Goal: Find specific page/section: Find specific page/section

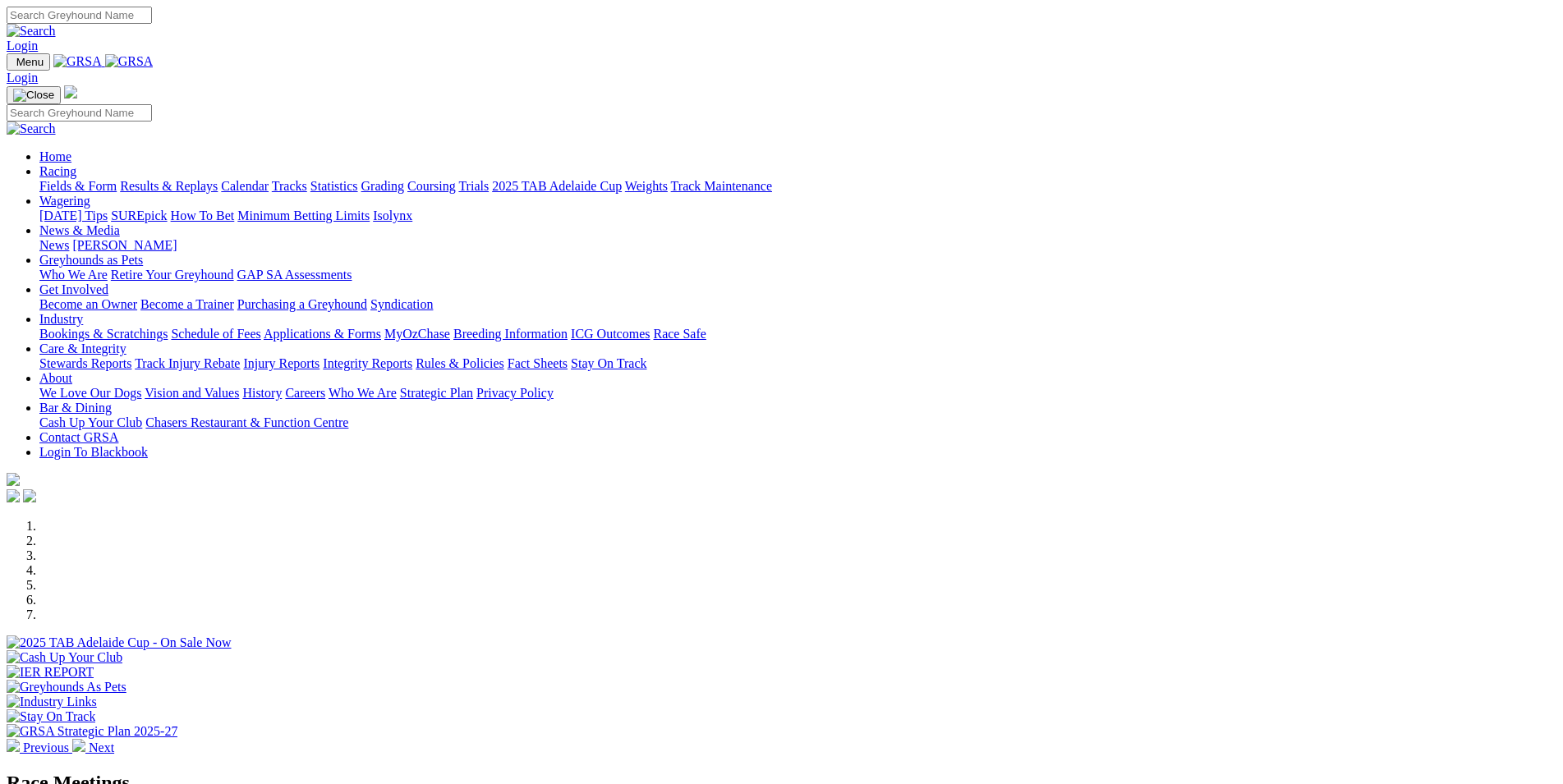
click at [76, 164] on link "Racing" at bounding box center [57, 171] width 37 height 14
click at [308, 179] on link "Tracks" at bounding box center [290, 186] width 36 height 14
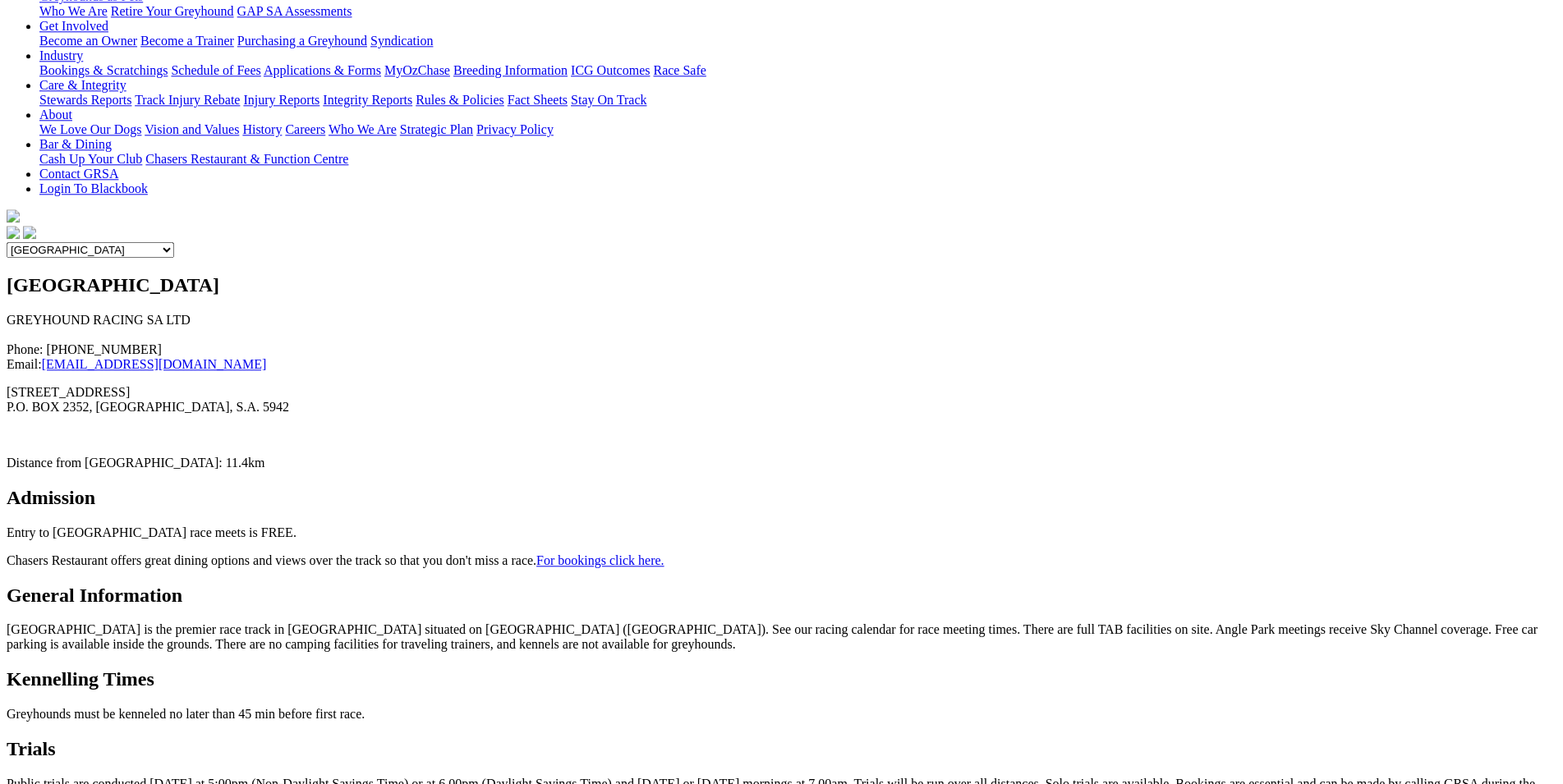
scroll to position [84, 0]
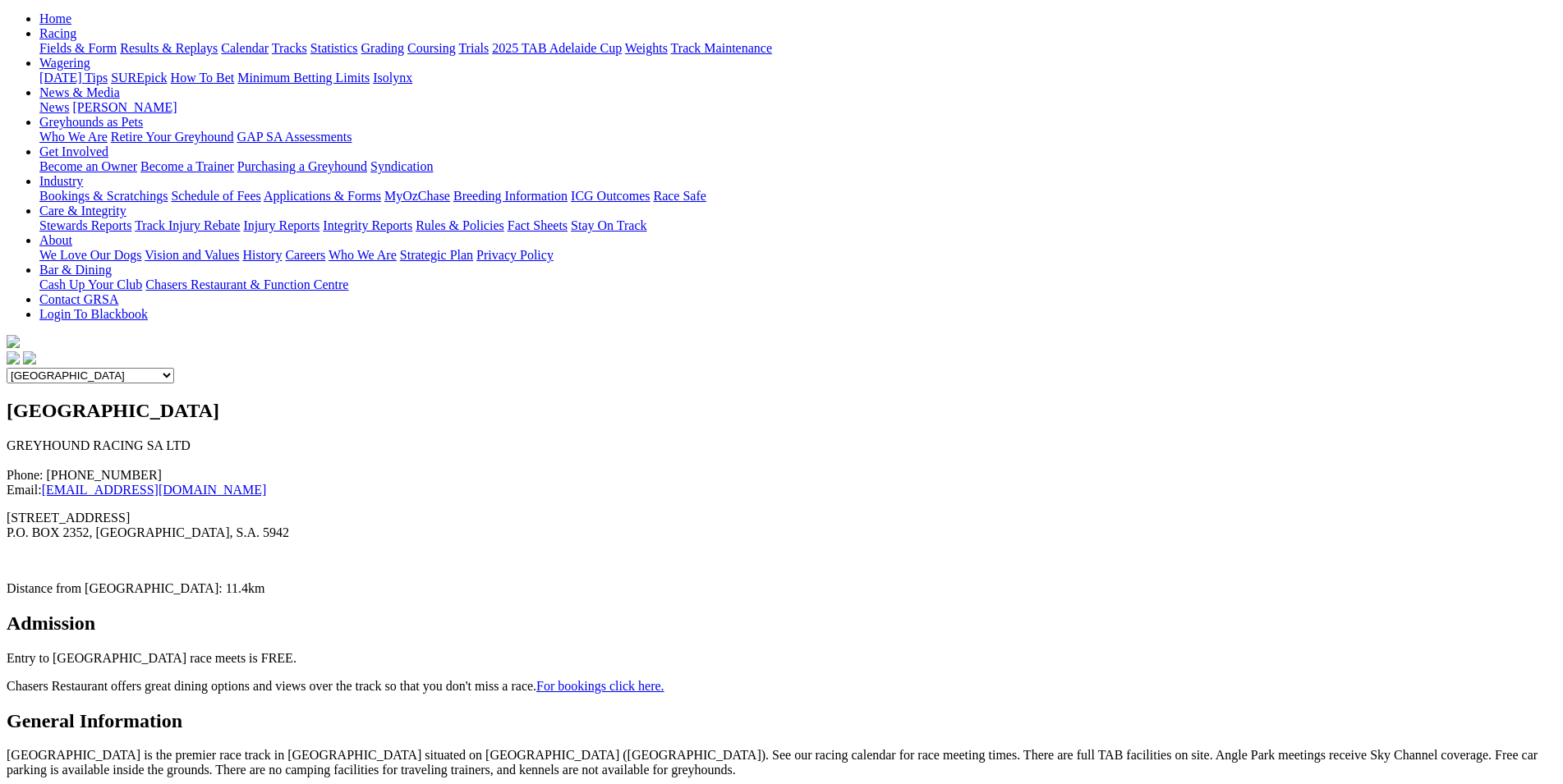
scroll to position [0, 0]
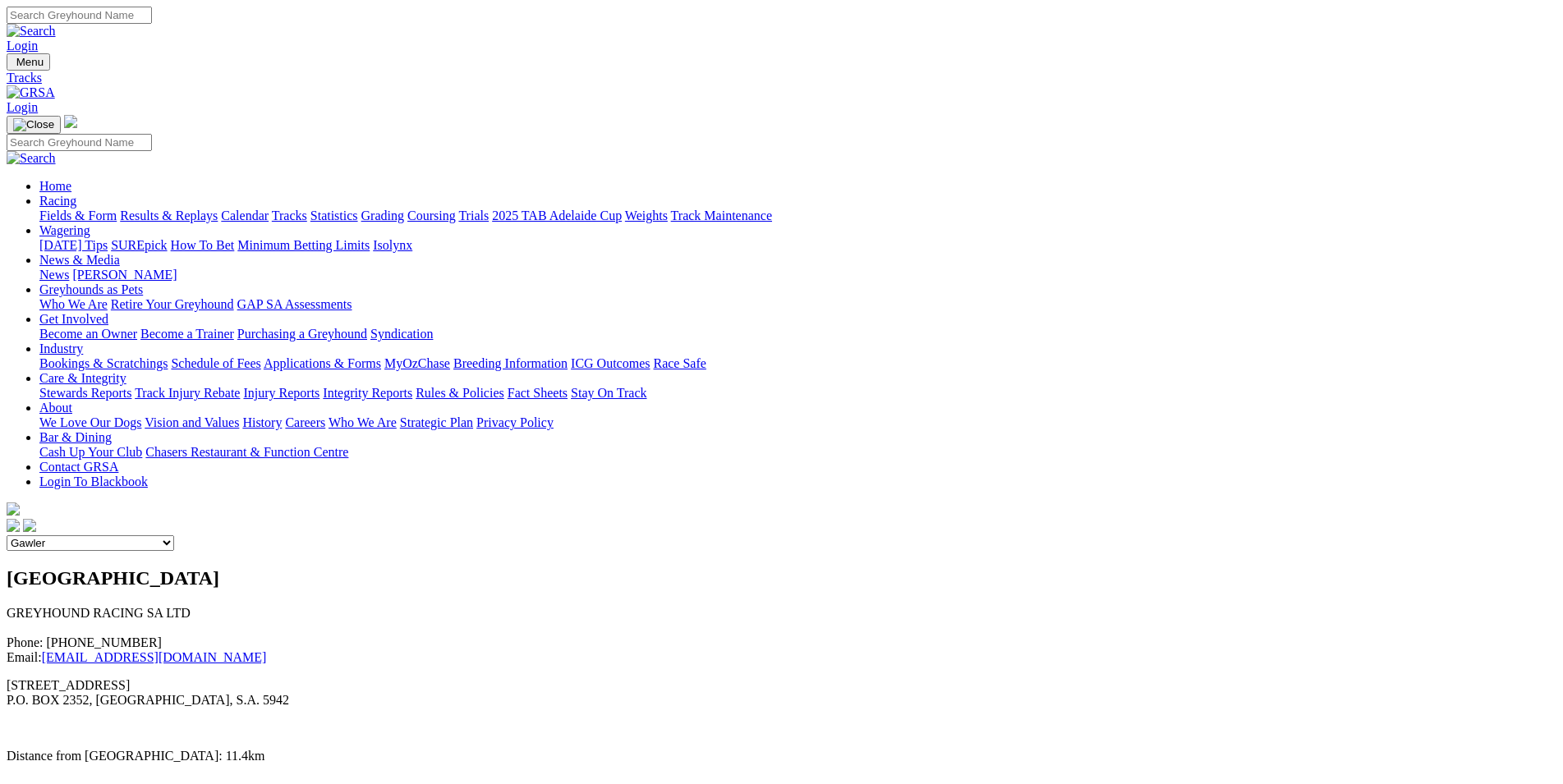
click option "Gawler" at bounding box center [0, 0] width 0 height 0
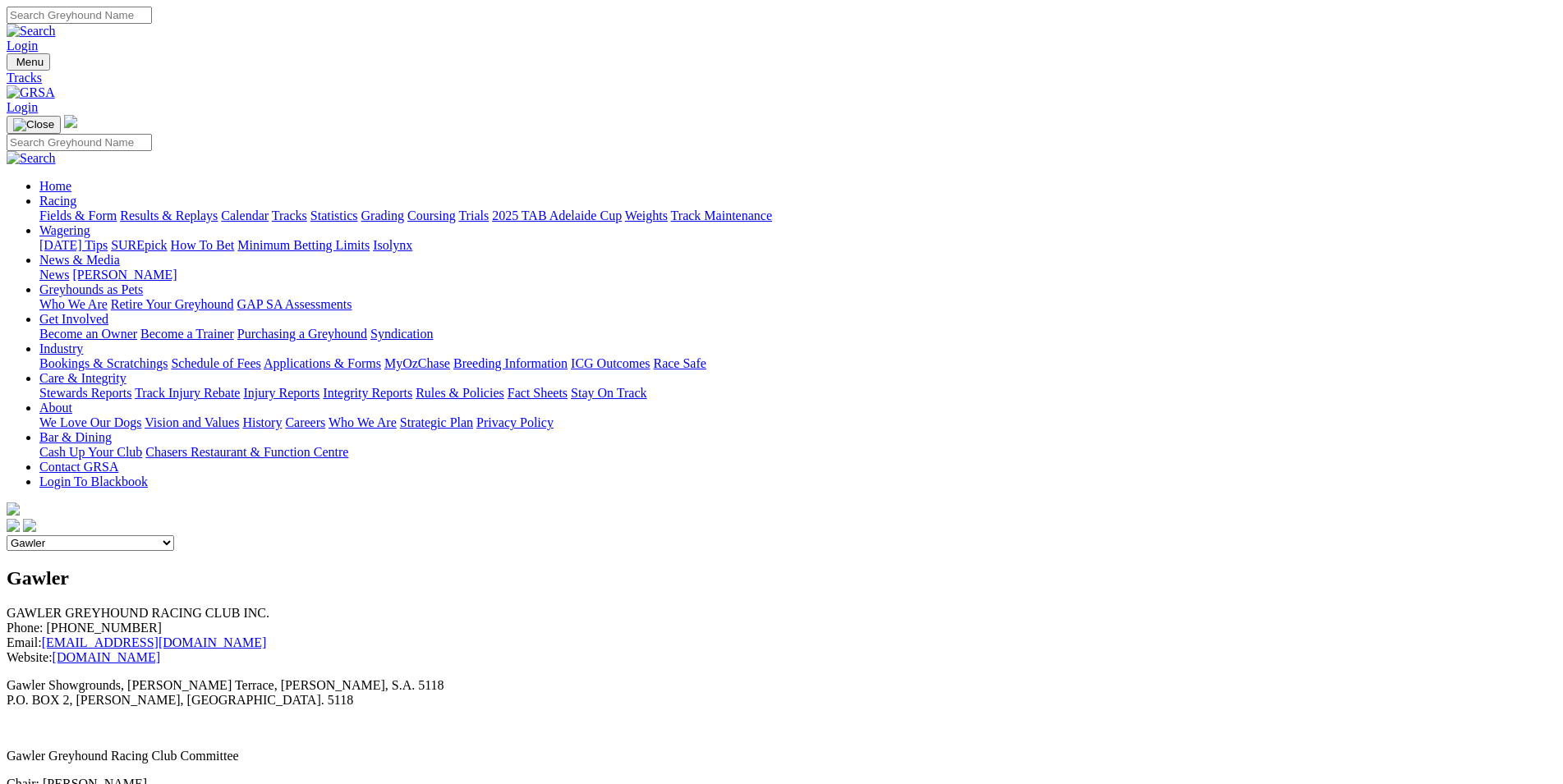
click at [7, 535] on select "Angle Park Gawler [GEOGRAPHIC_DATA] [PERSON_NAME][GEOGRAPHIC_DATA] [US_STATE] G…" at bounding box center [90, 543] width 167 height 16
click option "Mount Gambier" at bounding box center [0, 0] width 0 height 0
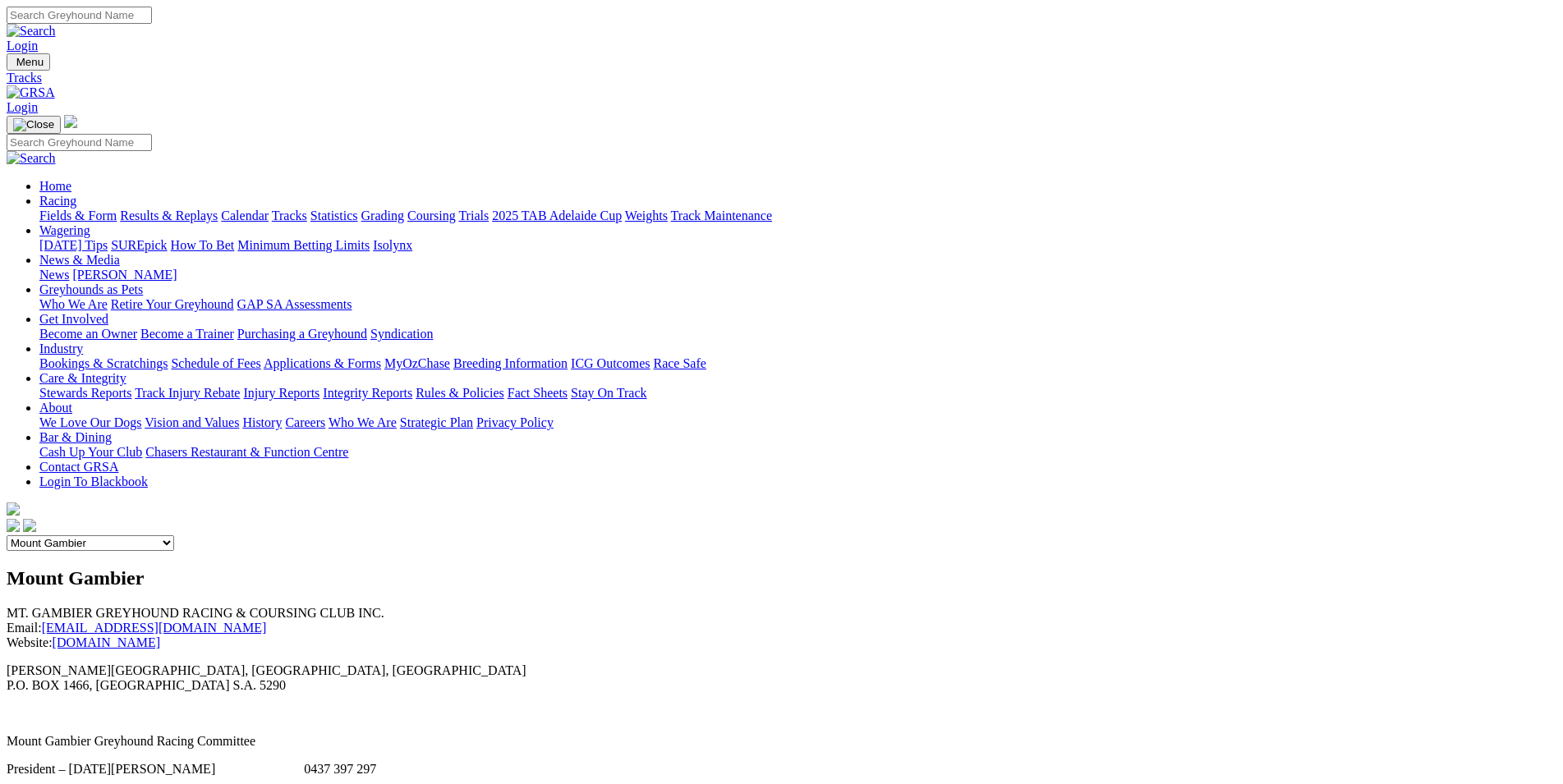
click at [7, 535] on select "Angle Park Gawler [GEOGRAPHIC_DATA] [PERSON_NAME][GEOGRAPHIC_DATA] [US_STATE] G…" at bounding box center [90, 543] width 167 height 16
click option "[PERSON_NAME] Bridge" at bounding box center [0, 0] width 0 height 0
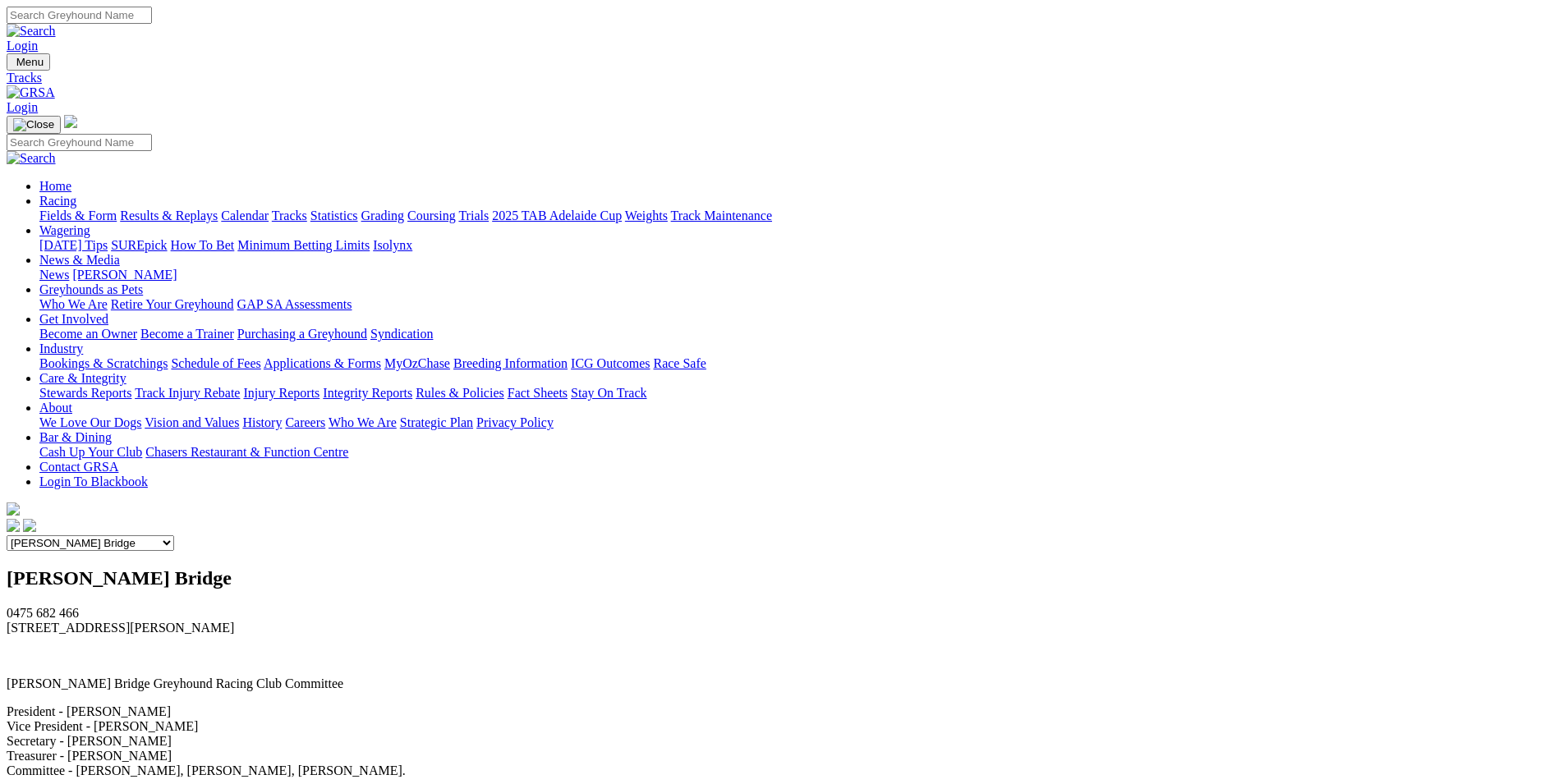
click at [7, 535] on select "Angle Park Gawler [GEOGRAPHIC_DATA] [PERSON_NAME][GEOGRAPHIC_DATA] [US_STATE] G…" at bounding box center [90, 543] width 167 height 16
click option "[US_STATE] GOTBA Coursing" at bounding box center [0, 0] width 0 height 0
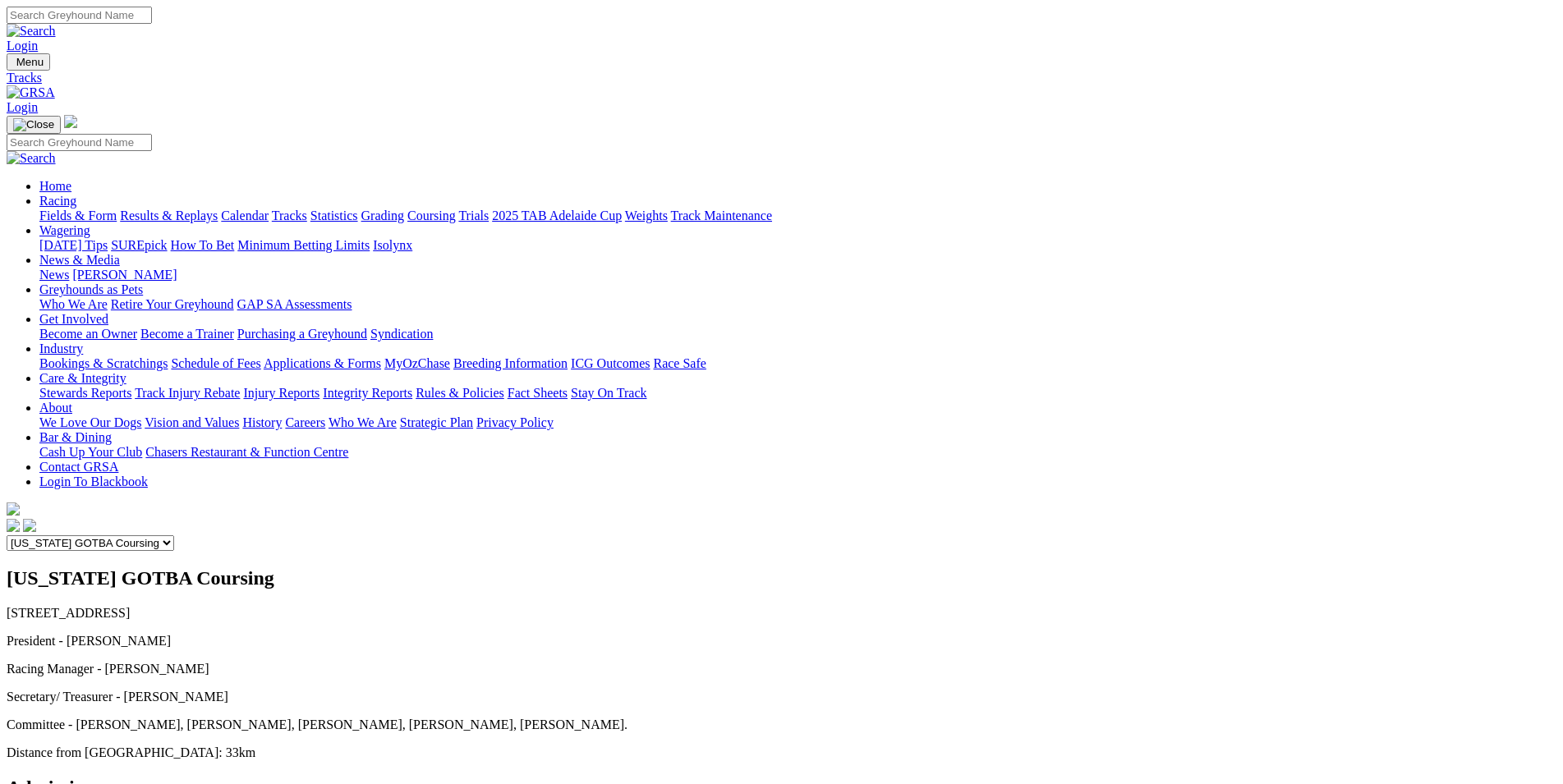
click at [7, 535] on select "Angle Park Gawler [GEOGRAPHIC_DATA] [PERSON_NAME][GEOGRAPHIC_DATA] [US_STATE] G…" at bounding box center [90, 543] width 167 height 16
click option "[PERSON_NAME] Bridge" at bounding box center [0, 0] width 0 height 0
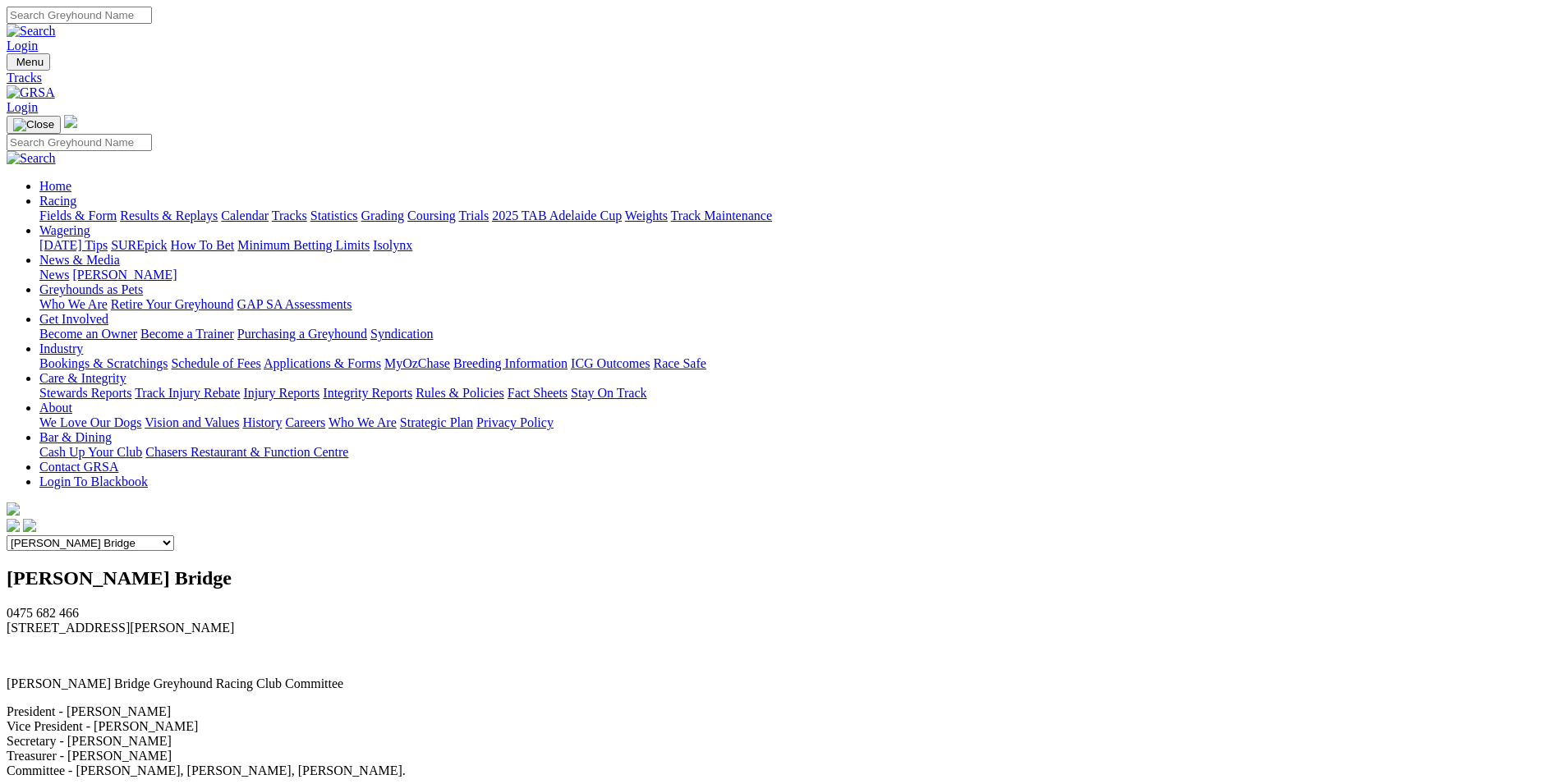
click at [7, 535] on select "Angle Park Gawler [GEOGRAPHIC_DATA] [PERSON_NAME][GEOGRAPHIC_DATA] [US_STATE] G…" at bounding box center [90, 543] width 167 height 16
click option "Gawler" at bounding box center [0, 0] width 0 height 0
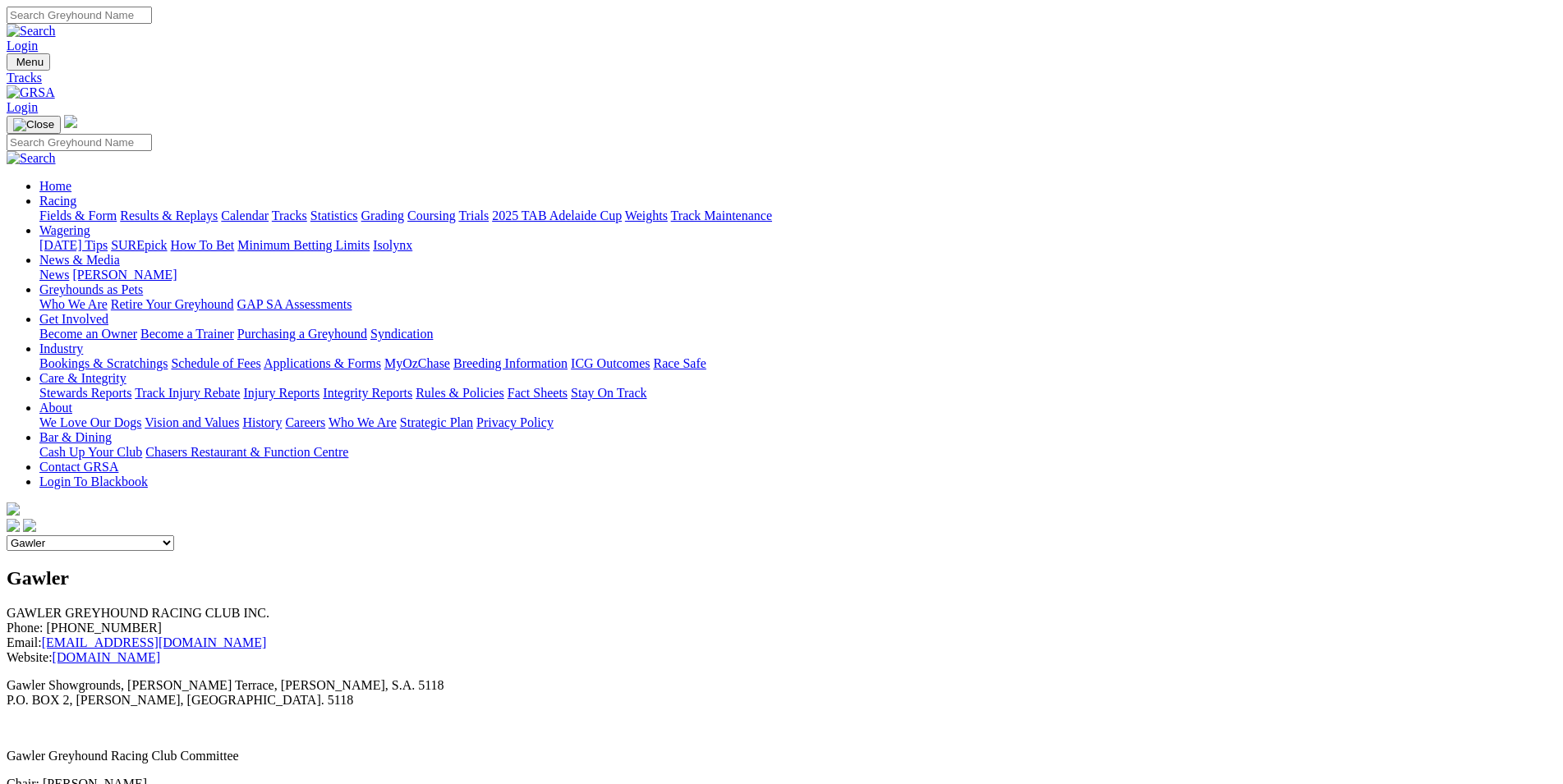
click at [7, 535] on select "Angle Park Gawler [GEOGRAPHIC_DATA] [PERSON_NAME][GEOGRAPHIC_DATA] [US_STATE] G…" at bounding box center [90, 543] width 167 height 16
click option "[GEOGRAPHIC_DATA]" at bounding box center [0, 0] width 0 height 0
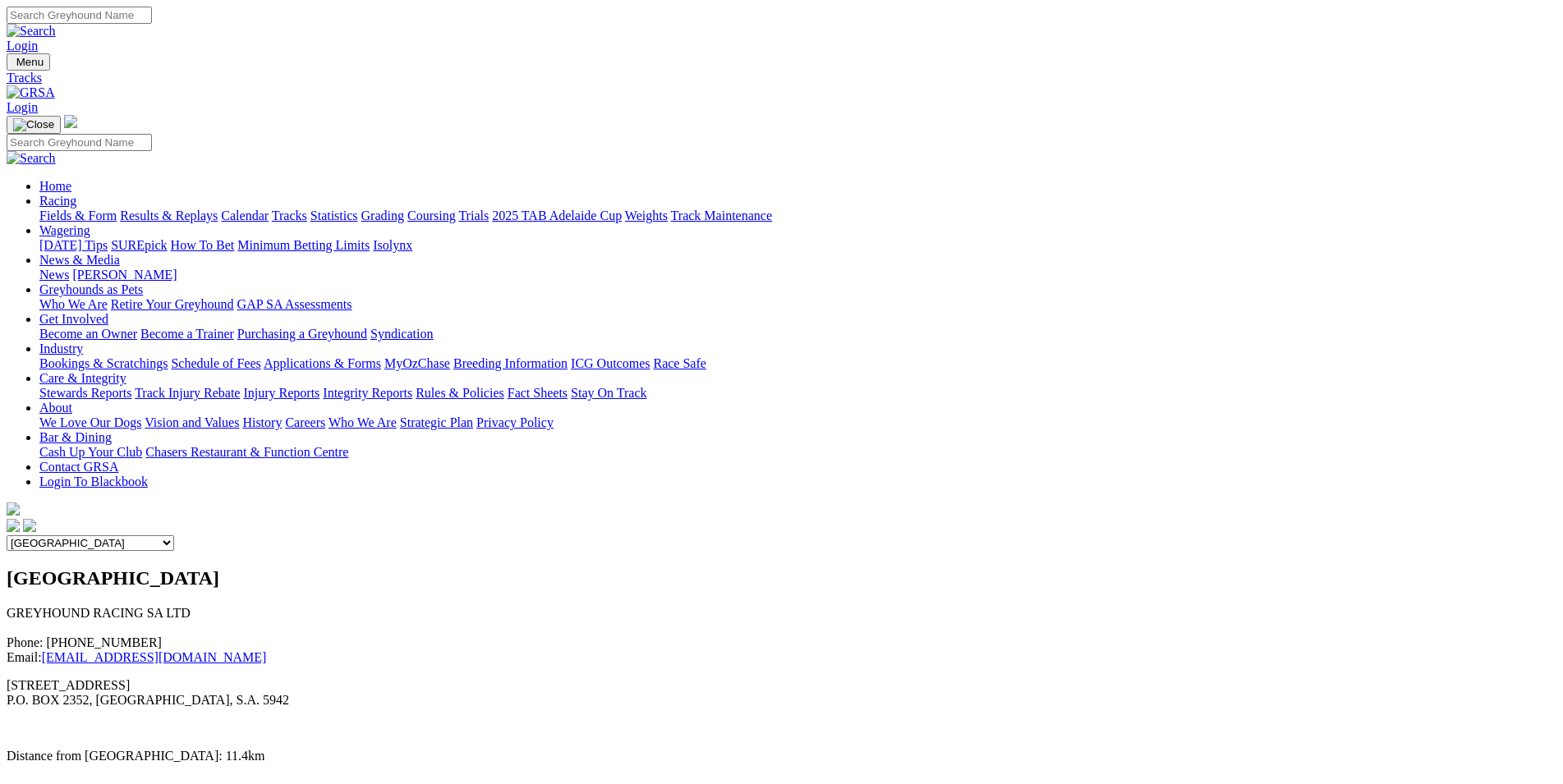
click at [7, 535] on select "Angle Park Gawler [GEOGRAPHIC_DATA] [PERSON_NAME][GEOGRAPHIC_DATA] [US_STATE] G…" at bounding box center [90, 543] width 167 height 16
click option "Mount Gambier" at bounding box center [0, 0] width 0 height 0
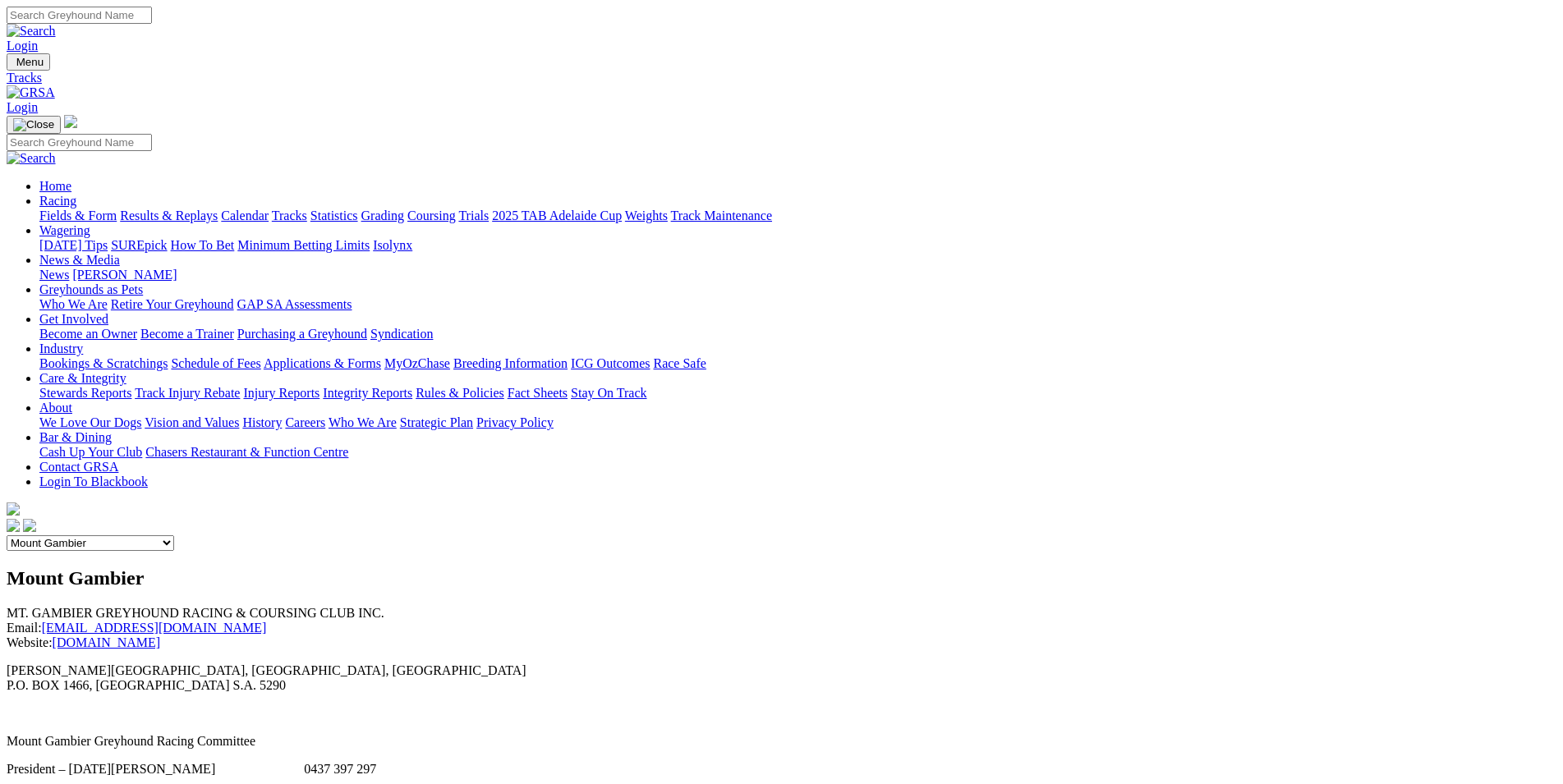
click at [7, 535] on select "Angle Park Gawler [GEOGRAPHIC_DATA] [PERSON_NAME][GEOGRAPHIC_DATA] [US_STATE] G…" at bounding box center [90, 543] width 167 height 16
select select "4"
click option "[PERSON_NAME] Bridge" at bounding box center [0, 0] width 0 height 0
